Goal: Transaction & Acquisition: Purchase product/service

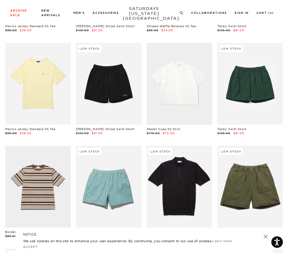
scroll to position [521, 0]
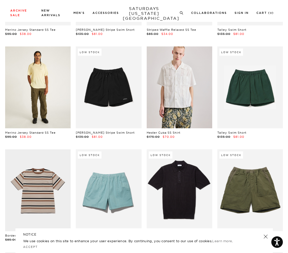
click at [51, 94] on link at bounding box center [37, 87] width 65 height 82
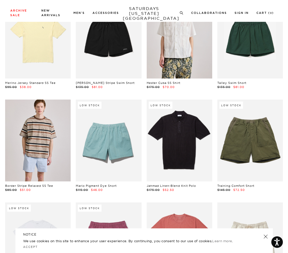
scroll to position [570, 0]
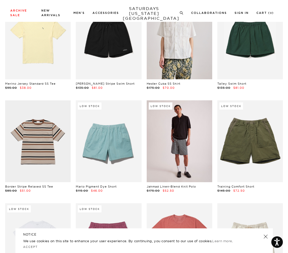
click at [175, 157] on link at bounding box center [178, 141] width 65 height 82
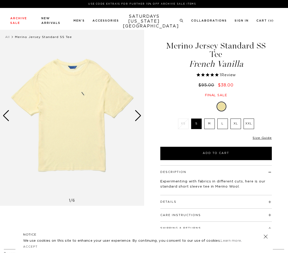
select select "recent"
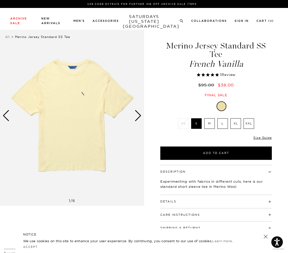
click at [140, 117] on div "Next slide" at bounding box center [137, 115] width 7 height 11
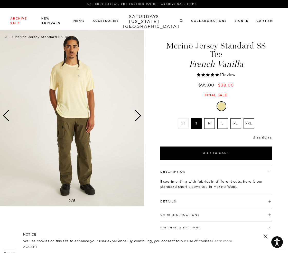
click at [140, 117] on div "Next slide" at bounding box center [137, 115] width 7 height 11
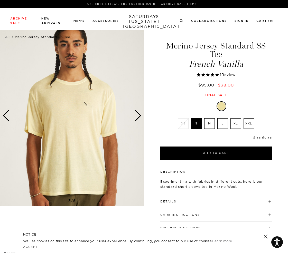
click at [140, 117] on div "Next slide" at bounding box center [137, 115] width 7 height 11
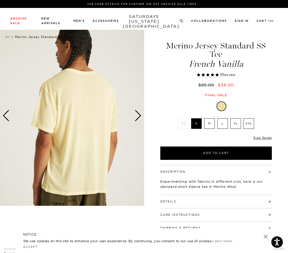
click at [140, 117] on div "Next slide" at bounding box center [137, 115] width 7 height 11
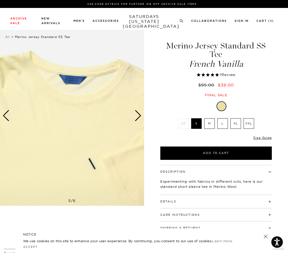
click at [140, 117] on div "Next slide" at bounding box center [137, 115] width 7 height 11
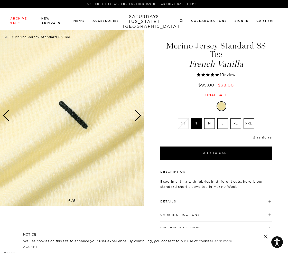
click at [222, 124] on label "L" at bounding box center [222, 123] width 11 height 11
click at [0, 0] on input "L" at bounding box center [0, 0] width 0 height 0
click at [264, 137] on link "Size Guide" at bounding box center [262, 138] width 18 height 4
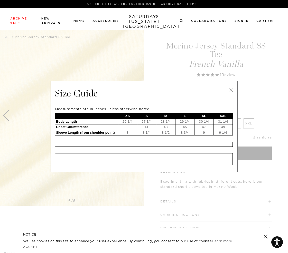
click at [232, 92] on link at bounding box center [231, 90] width 8 height 8
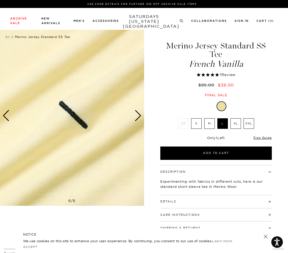
click at [234, 123] on label "XL" at bounding box center [235, 123] width 11 height 11
click at [0, 0] on input "XL" at bounding box center [0, 0] width 0 height 0
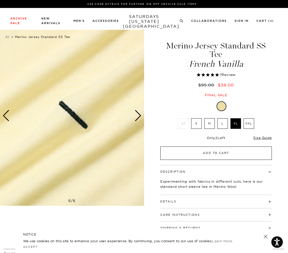
click at [212, 152] on button "Add to Cart" at bounding box center [215, 152] width 111 height 13
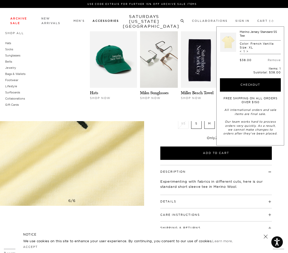
click at [68, 31] on div "Shop All Hats Socks Sunglasses Belts Jewelry Bags & Wallets Footwear Lifestyle" at bounding box center [144, 75] width 288 height 91
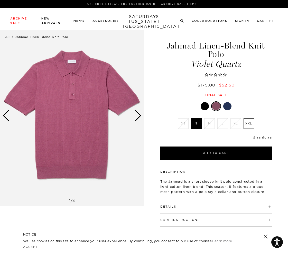
click at [227, 107] on div at bounding box center [227, 106] width 8 height 8
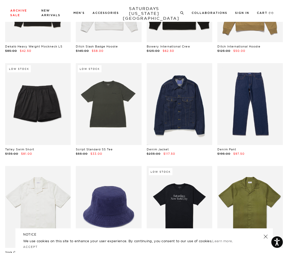
scroll to position [1511, 2]
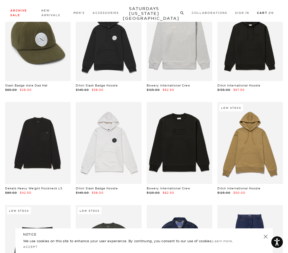
click at [262, 13] on link "Cart ( 1 )" at bounding box center [265, 13] width 17 height 3
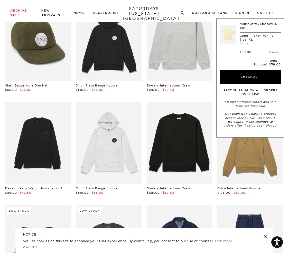
click at [258, 36] on p "Color: French Vanilla" at bounding box center [256, 36] width 34 height 4
